Goal: Information Seeking & Learning: Learn about a topic

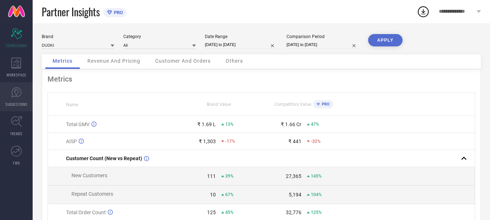
click at [18, 95] on icon at bounding box center [16, 92] width 11 height 11
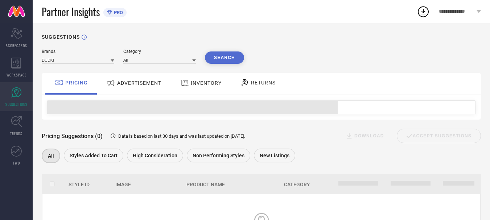
click at [136, 81] on span "ADVERTISEMENT" at bounding box center [139, 83] width 44 height 6
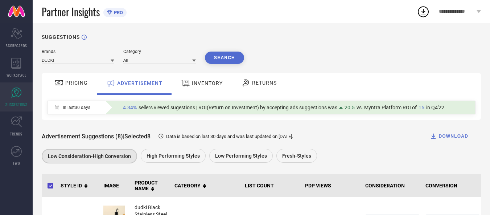
click at [198, 83] on span "INVENTORY" at bounding box center [207, 83] width 31 height 6
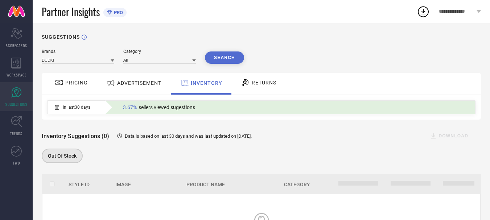
click at [257, 84] on span "RETURNS" at bounding box center [263, 83] width 25 height 6
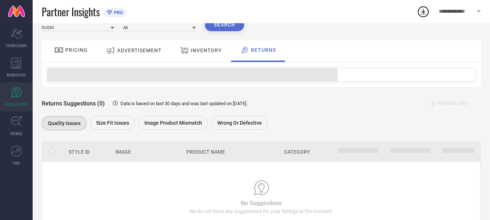
scroll to position [65, 0]
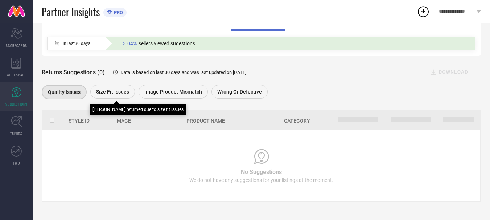
click at [108, 94] on span "Size fit issues" at bounding box center [112, 92] width 33 height 6
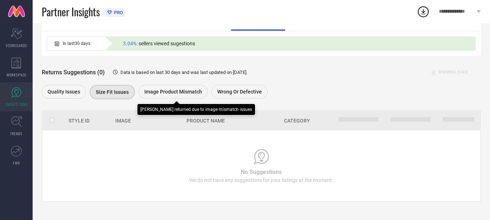
click at [153, 90] on span "Image product mismatch" at bounding box center [173, 92] width 58 height 6
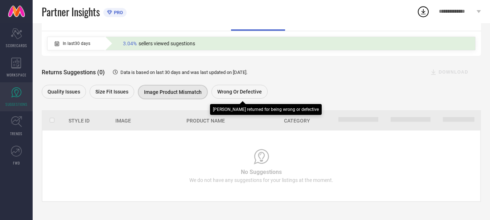
click at [237, 97] on div "Wrong or Defective" at bounding box center [239, 92] width 56 height 14
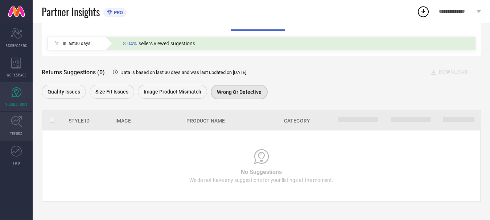
click at [19, 121] on icon at bounding box center [16, 121] width 11 height 11
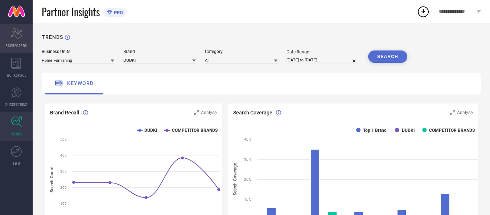
click at [16, 32] on icon "Scorecard" at bounding box center [16, 33] width 11 height 11
